Goal: Check status: Check status

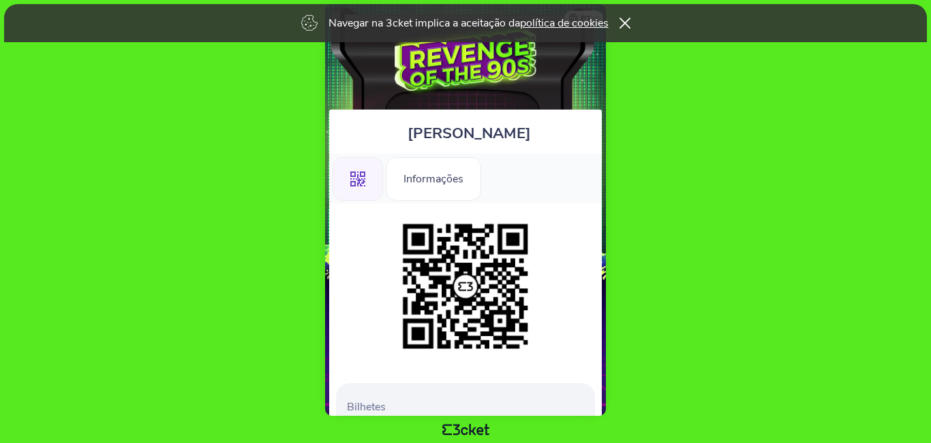
click at [620, 24] on div "Navegar na 3cket implica a aceitação da política de cookies" at bounding box center [465, 23] width 922 height 38
click at [626, 23] on icon at bounding box center [624, 24] width 11 height 12
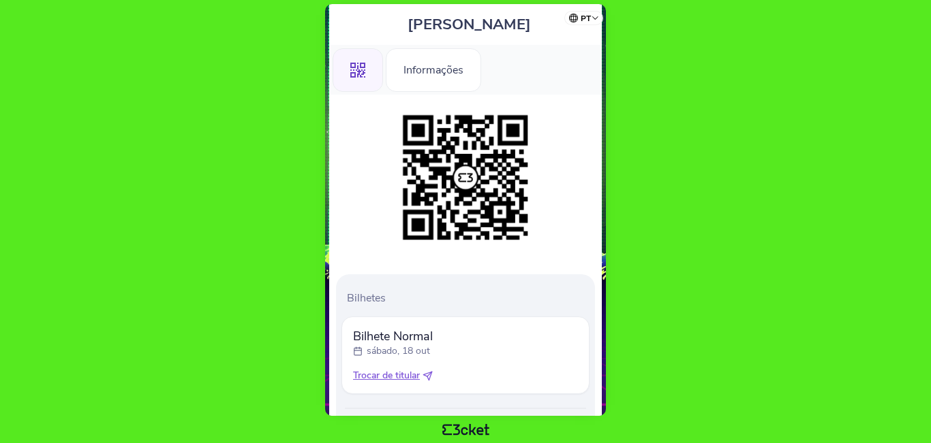
scroll to position [177, 0]
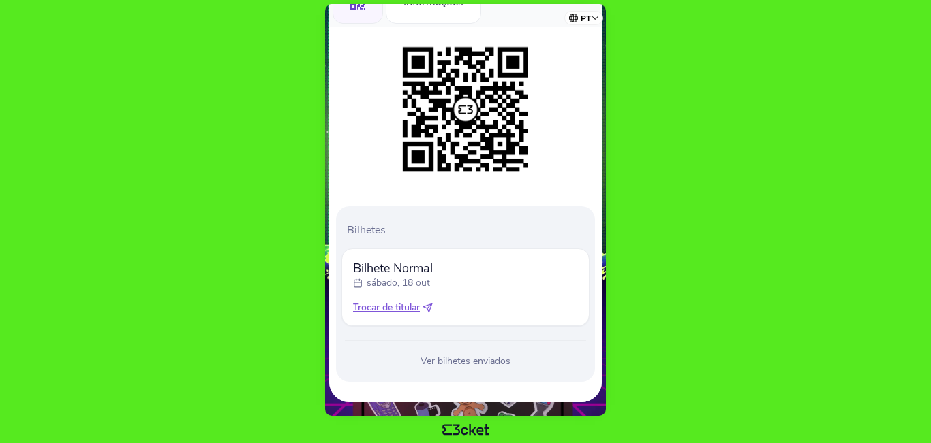
click at [482, 361] on div "Ver bilhetes enviados" at bounding box center [465, 362] width 248 height 14
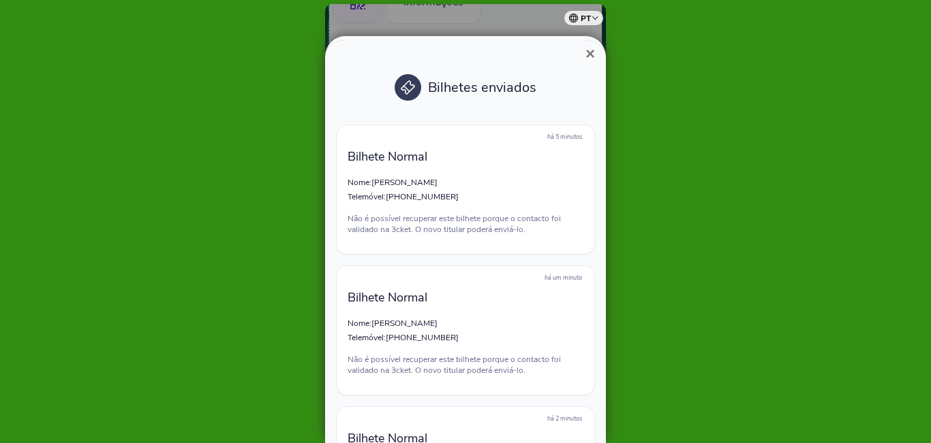
click at [588, 52] on span "×" at bounding box center [590, 53] width 10 height 18
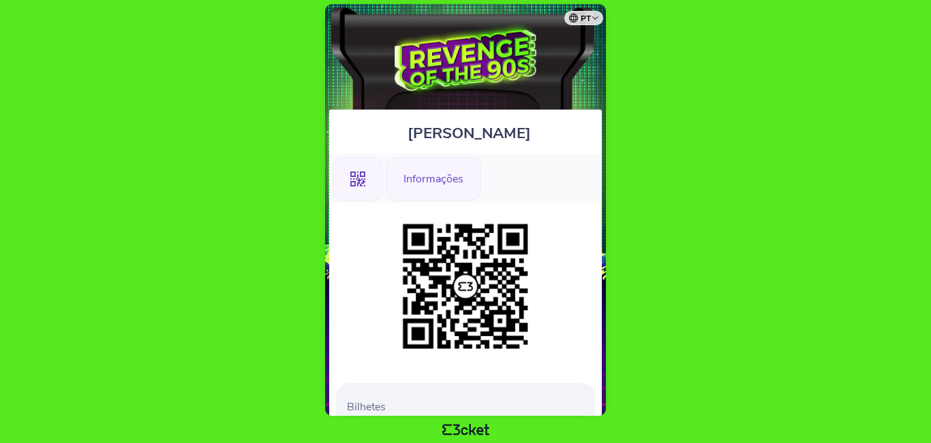
click at [443, 186] on div "Informações" at bounding box center [433, 179] width 95 height 44
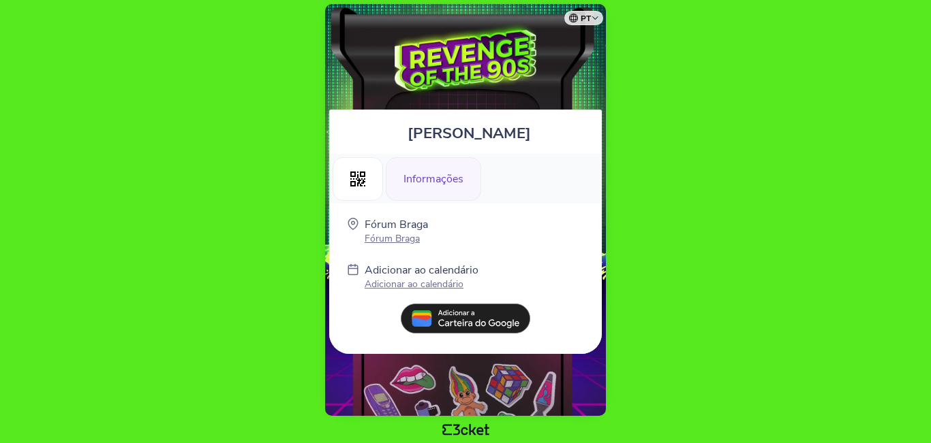
click at [704, 118] on body "pt Português ([GEOGRAPHIC_DATA]) English Español Catalan [DEMOGRAPHIC_DATA] [PE…" at bounding box center [465, 221] width 920 height 433
